Goal: Find contact information: Find contact information

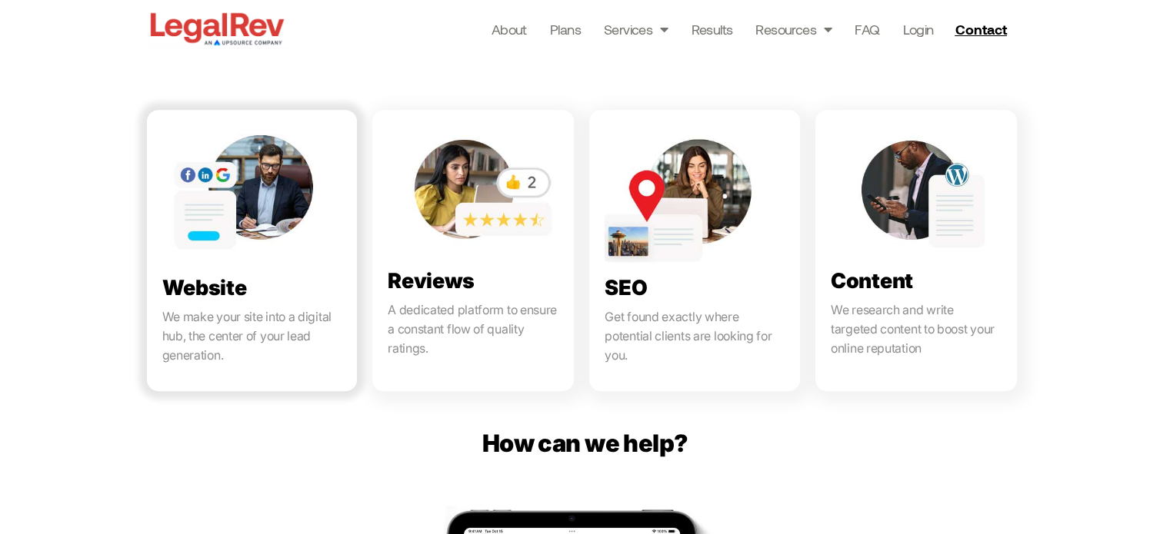
scroll to position [923, 0]
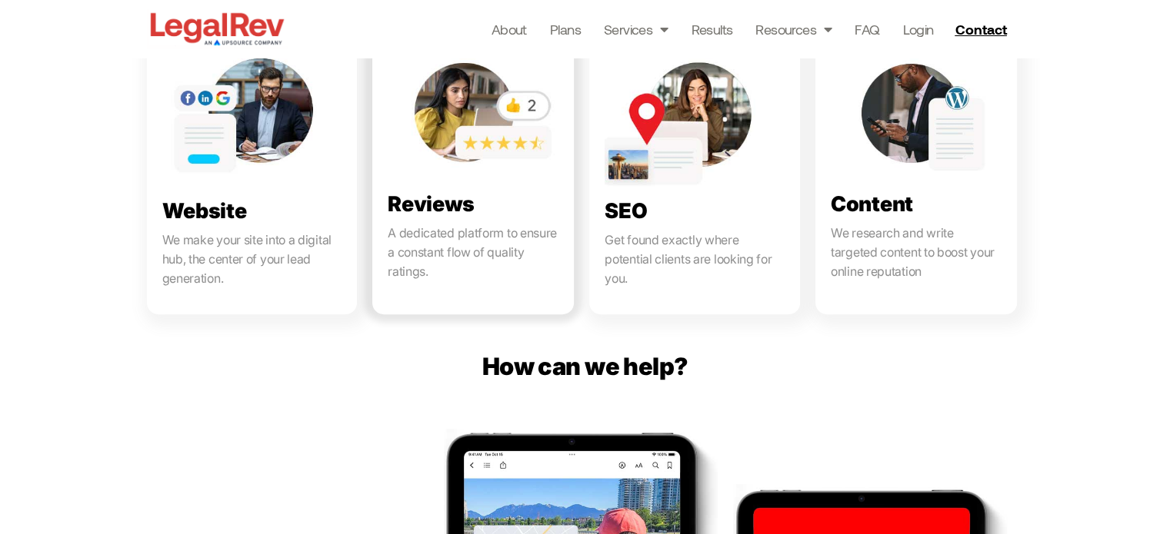
click at [468, 243] on link at bounding box center [472, 173] width 201 height 281
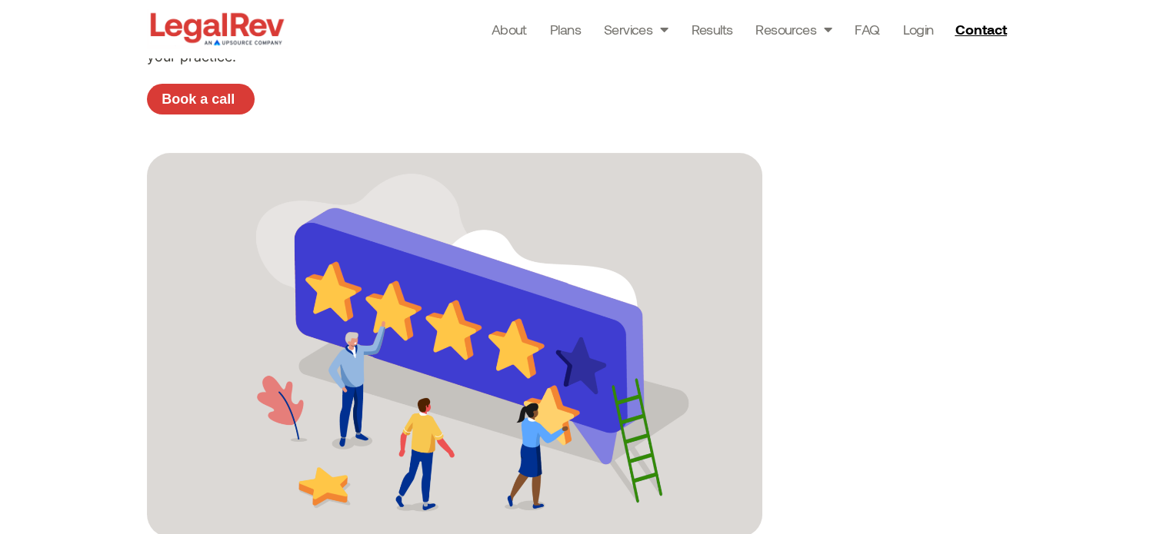
scroll to position [461, 0]
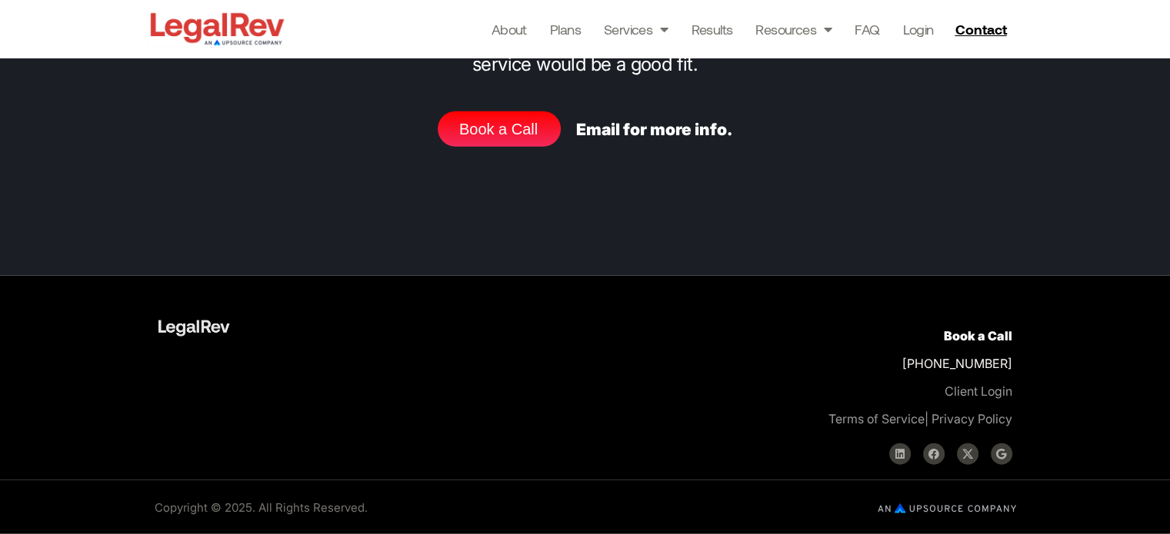
scroll to position [6647, 0]
click at [900, 448] on link "Linkedin" at bounding box center [900, 455] width 22 height 22
